Goal: Task Accomplishment & Management: Use online tool/utility

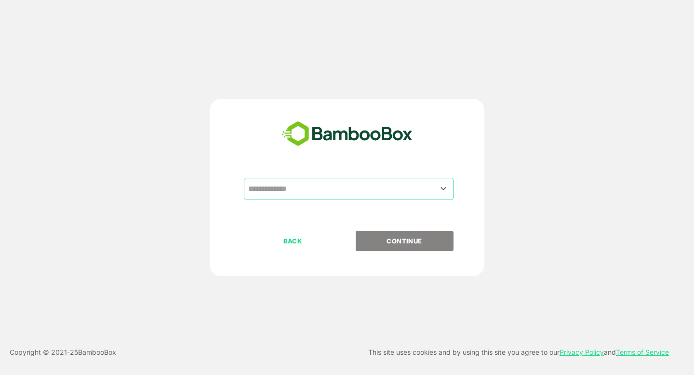
click at [333, 184] on input "text" at bounding box center [349, 189] width 206 height 18
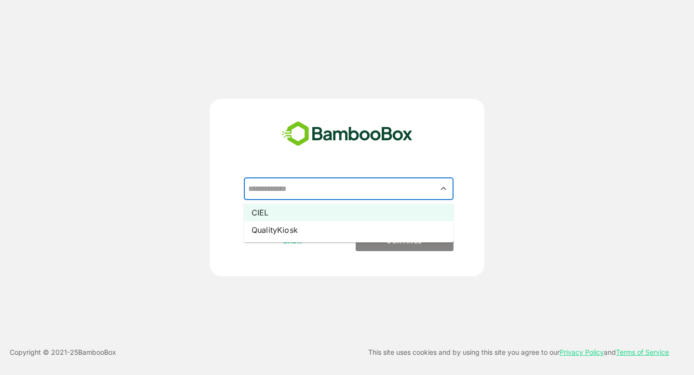
click at [289, 217] on li "CIEL" at bounding box center [349, 212] width 210 height 17
type input "****"
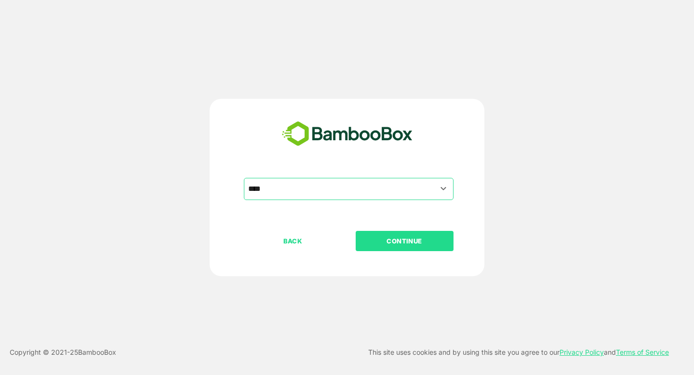
click at [386, 247] on button "CONTINUE" at bounding box center [404, 241] width 98 height 20
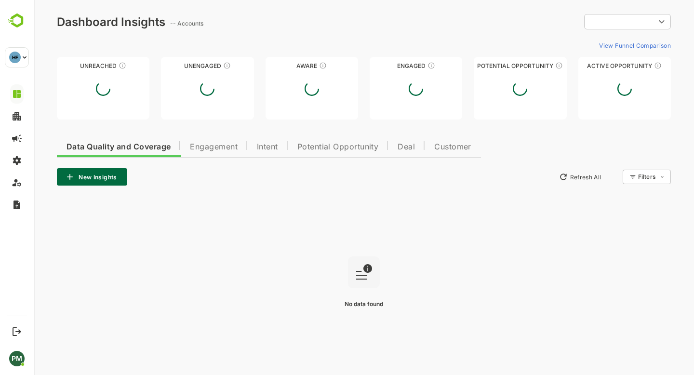
type input "**********"
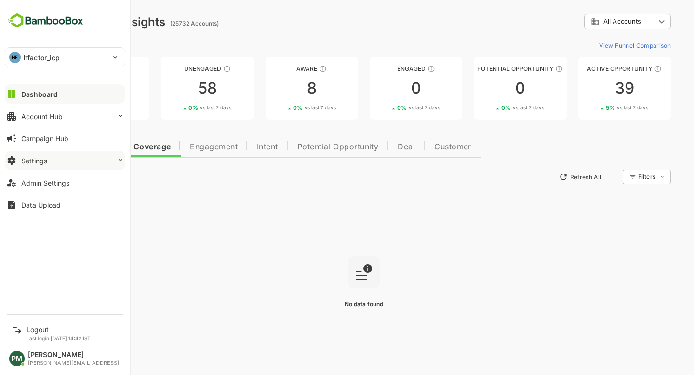
click at [43, 167] on button "Settings" at bounding box center [65, 160] width 120 height 19
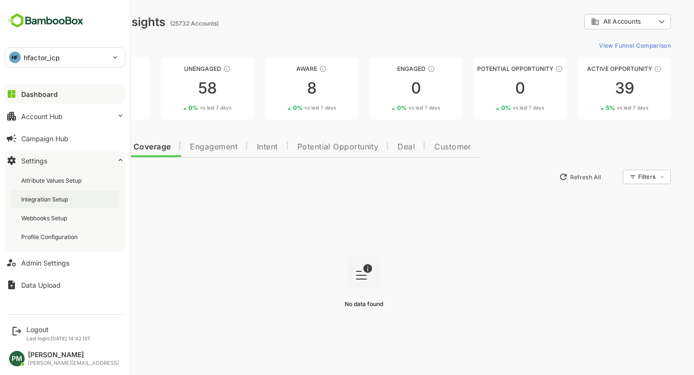
click at [53, 195] on div "Integration Setup" at bounding box center [45, 199] width 49 height 8
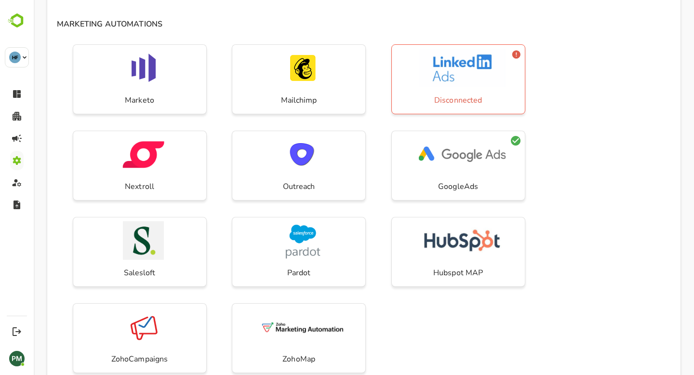
scroll to position [346, 0]
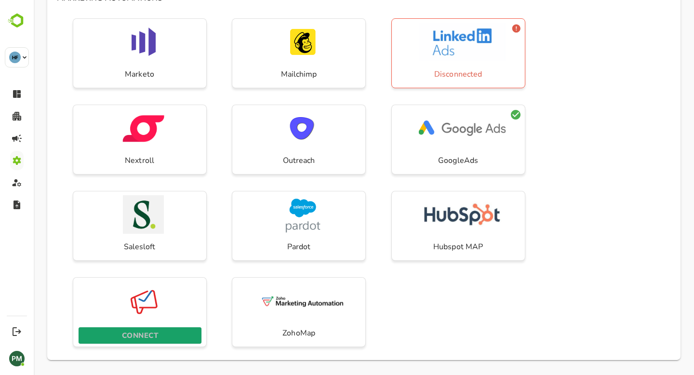
click at [162, 337] on span "CONNECT" at bounding box center [139, 335] width 113 height 13
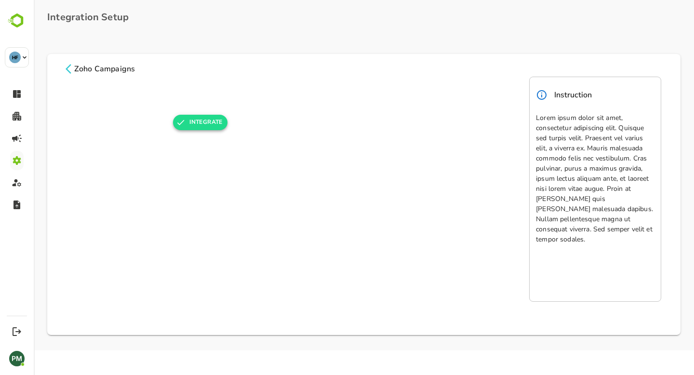
click at [201, 126] on button "INTEGRATE" at bounding box center [200, 122] width 54 height 15
click at [66, 67] on icon at bounding box center [69, 69] width 12 height 12
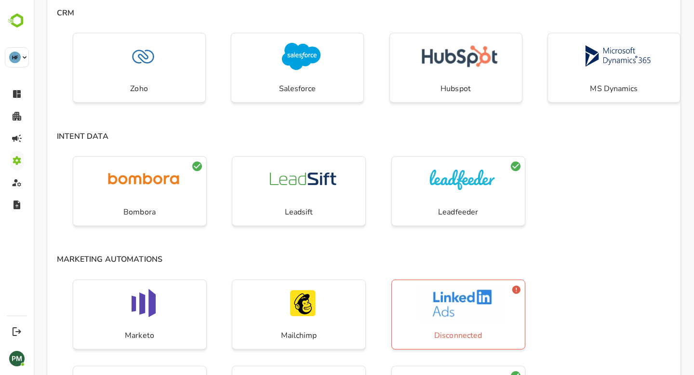
scroll to position [346, 0]
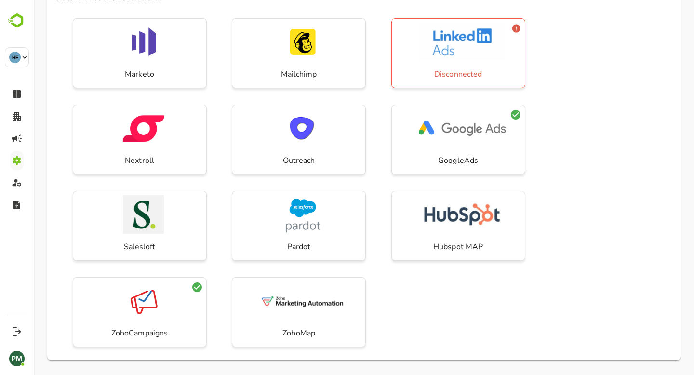
click at [223, 266] on div "Marketo Mailchimp Disconnected Nextroll Outreach GoogleAds Salesloft Pardot Hub…" at bounding box center [363, 186] width 633 height 345
